Goal: Information Seeking & Learning: Check status

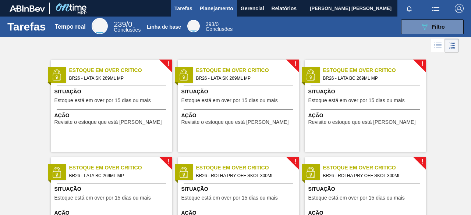
click at [226, 11] on font "Planejamento" at bounding box center [216, 8] width 33 height 9
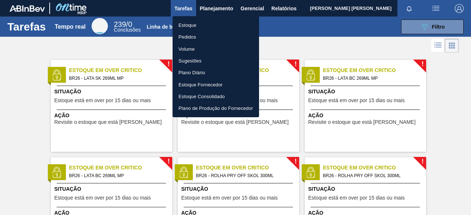
click at [195, 25] on font "Estoque" at bounding box center [187, 25] width 18 height 6
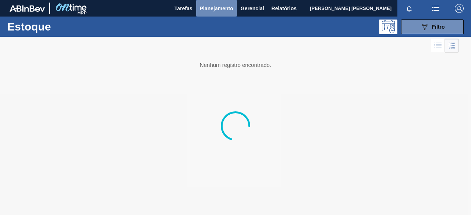
click at [219, 8] on font "Planejamento" at bounding box center [216, 9] width 33 height 6
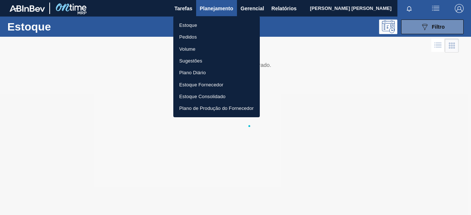
click at [277, 26] on div at bounding box center [235, 107] width 471 height 215
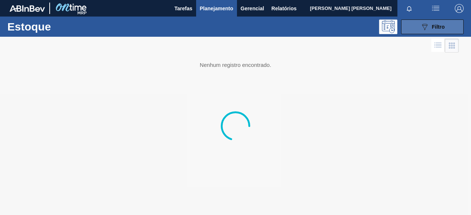
click at [430, 27] on div "089F7B8B-B2A5-4AFE-B5C0-19BA573D28AC Filtro" at bounding box center [432, 26] width 25 height 9
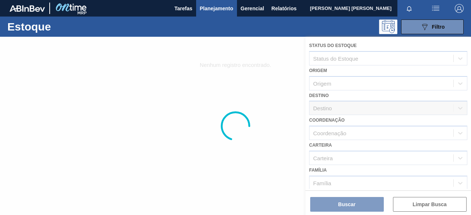
click at [346, 85] on div at bounding box center [235, 126] width 471 height 178
click at [342, 111] on div at bounding box center [235, 126] width 471 height 178
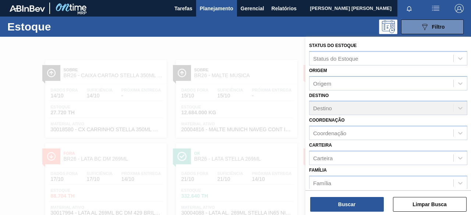
click at [459, 109] on div "Destino Destino" at bounding box center [388, 102] width 158 height 25
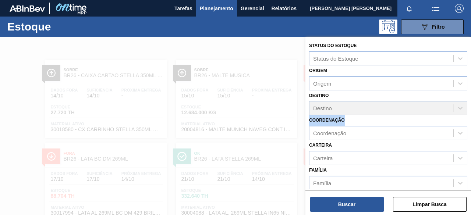
click at [459, 109] on div "Destino Destino" at bounding box center [388, 102] width 158 height 25
click at [357, 118] on div "Coordenação Coordenação" at bounding box center [388, 127] width 158 height 25
click at [353, 148] on div "Carteira Carteira" at bounding box center [388, 152] width 158 height 25
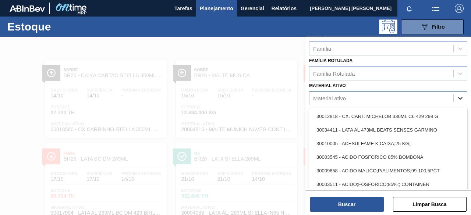
scroll to position [5, 0]
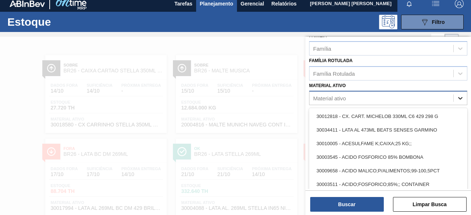
click at [458, 100] on icon at bounding box center [459, 98] width 7 height 7
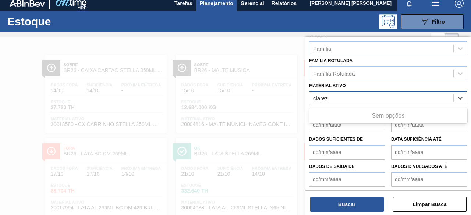
type ativo "clare"
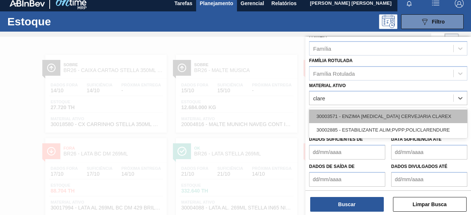
click at [394, 116] on font "30003571 - ENZIMA [MEDICAL_DATA] CERVEJARIA CLAREX" at bounding box center [383, 117] width 135 height 6
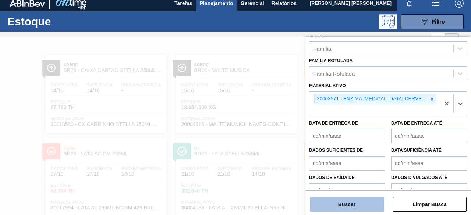
click at [366, 206] on button "Buscar" at bounding box center [347, 204] width 74 height 15
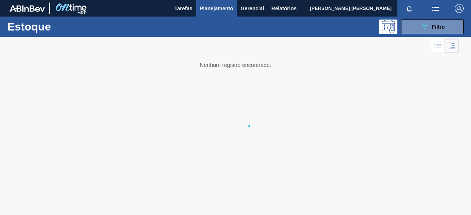
scroll to position [0, 0]
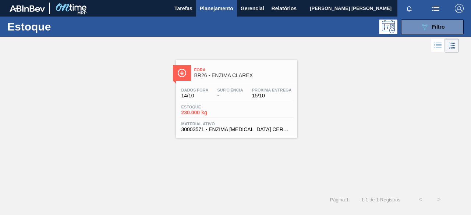
click at [237, 104] on div "Dados fora 14/10 Suficiência - Próxima Entrega 15/10 Estoque 230.000 kg Materia…" at bounding box center [236, 109] width 121 height 50
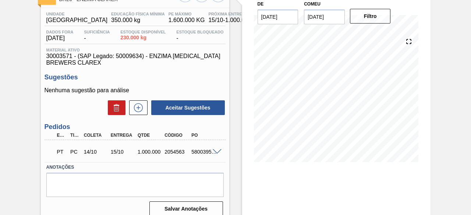
scroll to position [58, 0]
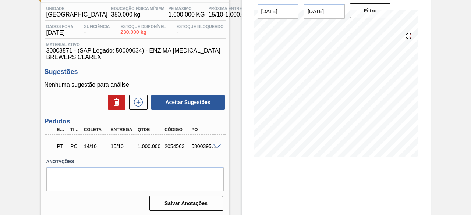
drag, startPoint x: 218, startPoint y: 151, endPoint x: 216, endPoint y: 148, distance: 4.4
click at [216, 148] on div "PT PC 14/10 15/10 1.000.000 2054563 5800395764" at bounding box center [135, 145] width 181 height 18
click at [216, 148] on span at bounding box center [217, 147] width 9 height 6
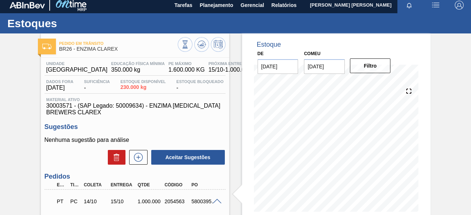
scroll to position [0, 0]
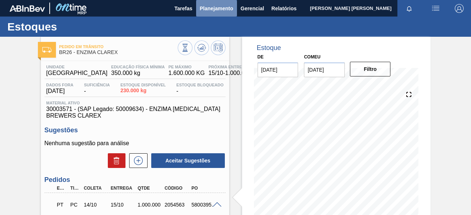
click at [215, 6] on font "Planejamento" at bounding box center [216, 9] width 33 height 6
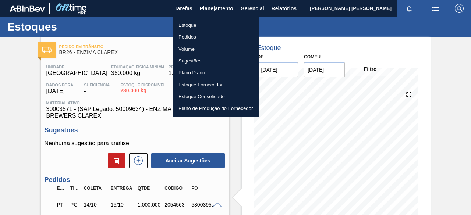
click at [139, 41] on div at bounding box center [235, 107] width 471 height 215
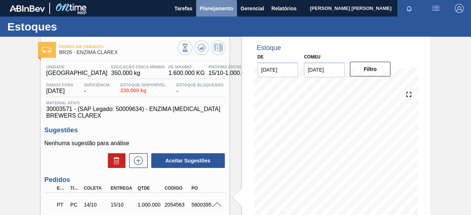
click at [209, 4] on font "Planejamento" at bounding box center [216, 8] width 33 height 9
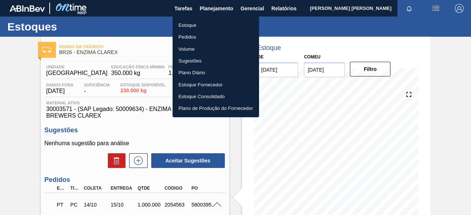
click at [207, 23] on li "Estoque" at bounding box center [216, 25] width 86 height 12
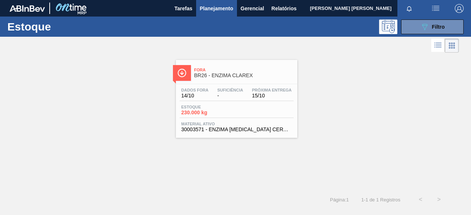
drag, startPoint x: 376, startPoint y: 113, endPoint x: 200, endPoint y: 44, distance: 189.4
drag, startPoint x: 200, startPoint y: 44, endPoint x: 342, endPoint y: 113, distance: 158.6
click at [448, 29] on button "089F7B8B-B2A5-4AFE-B5C0-19BA573D28AC Filtro" at bounding box center [432, 26] width 63 height 15
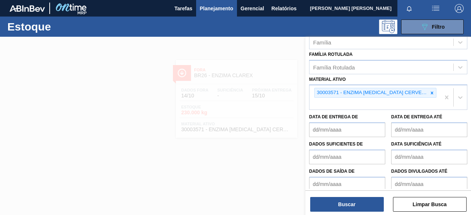
scroll to position [146, 0]
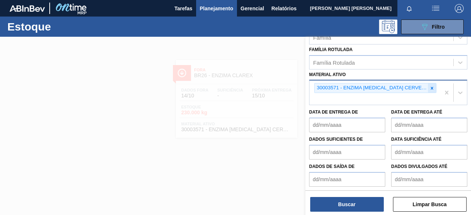
click at [431, 86] on icon at bounding box center [431, 88] width 5 height 5
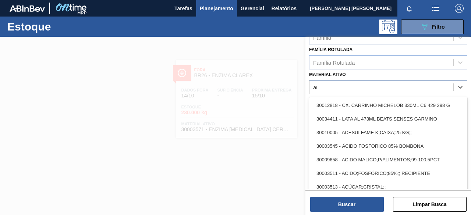
type ativo "arr"
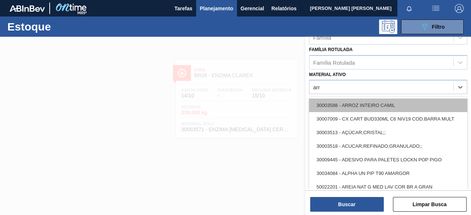
click at [376, 101] on div "30003588 - ARROZ INTEIRO CAMIL" at bounding box center [388, 106] width 158 height 14
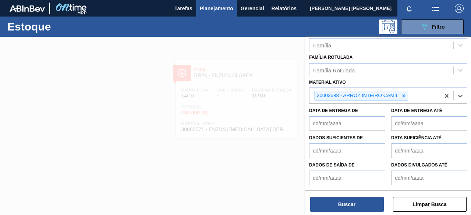
scroll to position [136, 0]
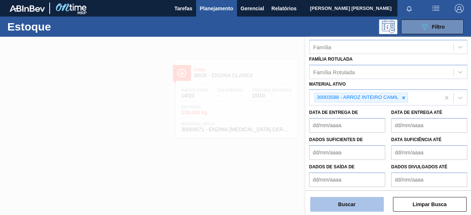
click at [370, 197] on button "Buscar" at bounding box center [347, 204] width 74 height 15
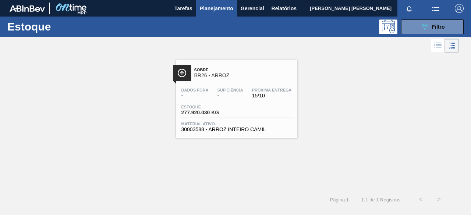
click at [301, 115] on div "Sobre BR26 - ARROZ Dados fora - Suficiência - Próxima Entrega 15/10 Estoque 277…" at bounding box center [235, 95] width 471 height 83
click at [221, 87] on div "Dados fora - Suficiência - Próxima Entrega 15/10 Estoque 277.920.030 KG Materia…" at bounding box center [236, 109] width 121 height 50
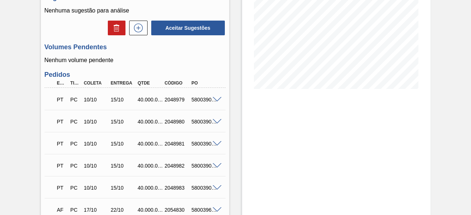
scroll to position [127, 0]
click at [215, 99] on span at bounding box center [217, 100] width 9 height 6
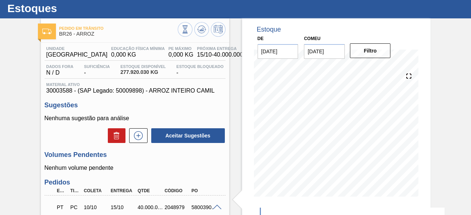
scroll to position [18, 0]
